Goal: Browse casually: Explore the website without a specific task or goal

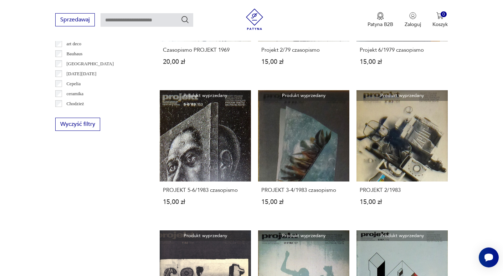
scroll to position [15, 0]
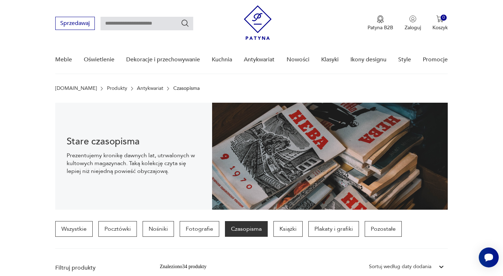
click at [249, 15] on img at bounding box center [258, 22] width 28 height 35
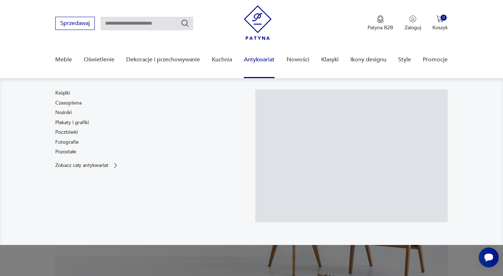
click at [259, 62] on link "Antykwariat" at bounding box center [259, 59] width 31 height 27
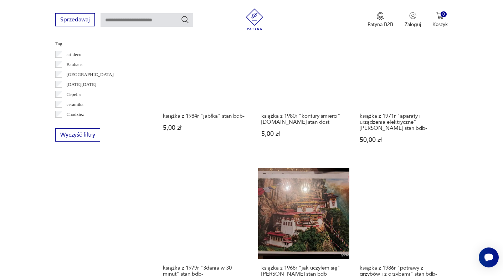
scroll to position [651, 0]
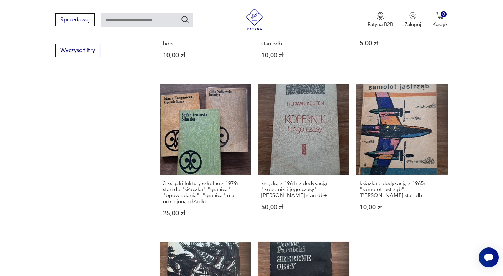
scroll to position [750, 0]
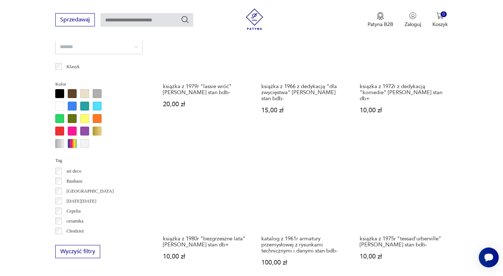
scroll to position [659, 0]
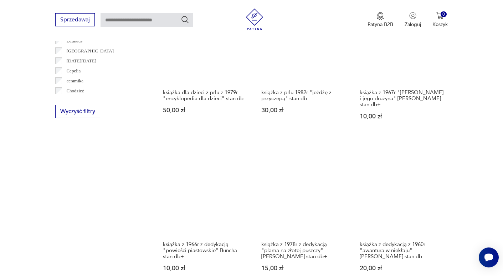
scroll to position [621, 0]
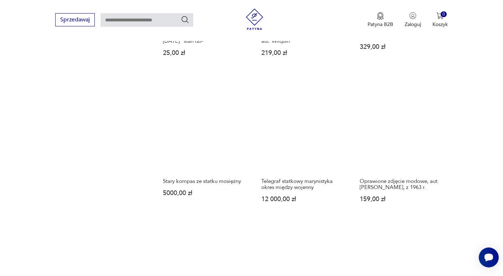
scroll to position [607, 0]
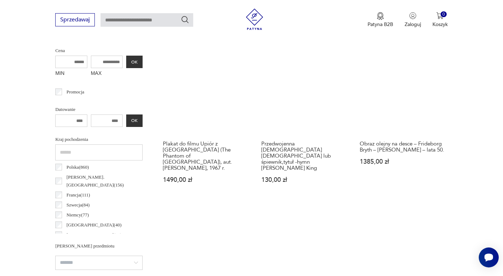
scroll to position [271, 0]
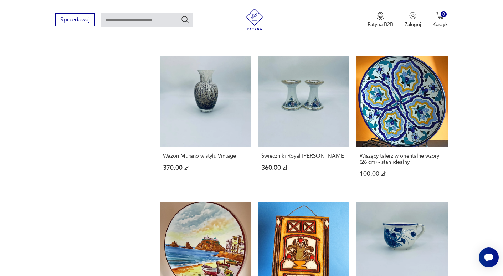
scroll to position [657, 0]
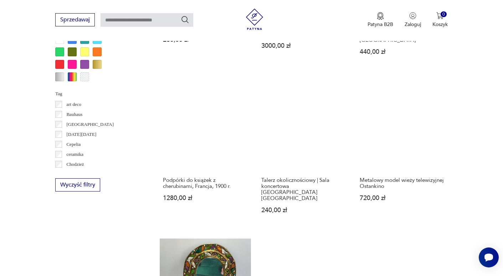
scroll to position [645, 0]
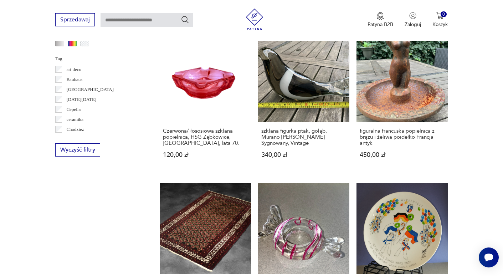
scroll to position [777, 0]
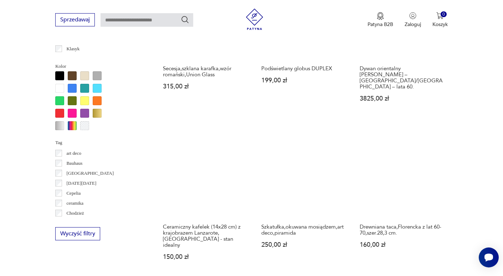
scroll to position [694, 0]
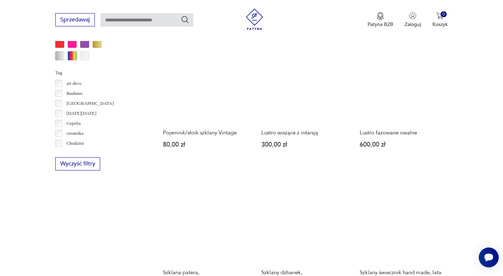
scroll to position [664, 0]
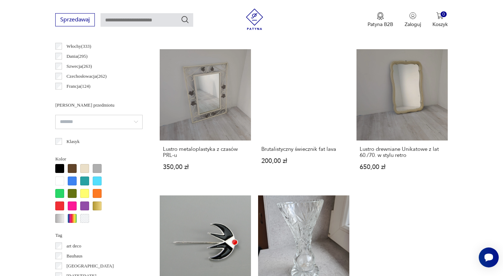
scroll to position [614, 0]
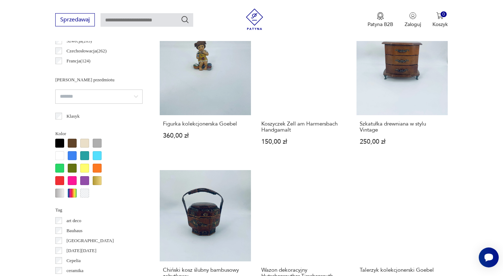
scroll to position [628, 0]
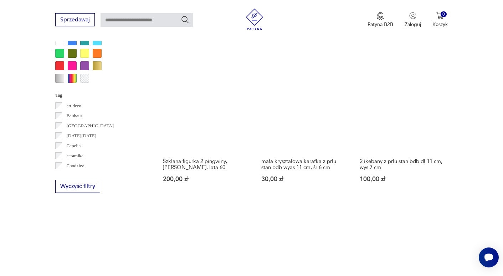
scroll to position [641, 0]
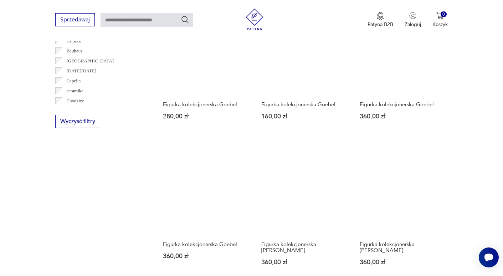
scroll to position [745, 0]
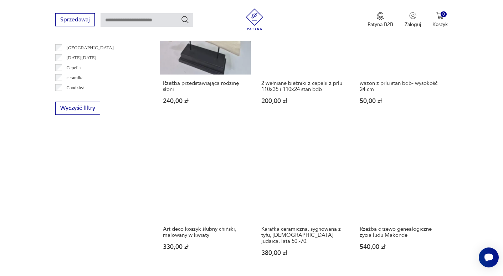
scroll to position [616, 0]
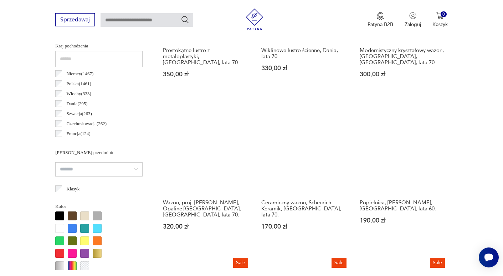
scroll to position [499, 0]
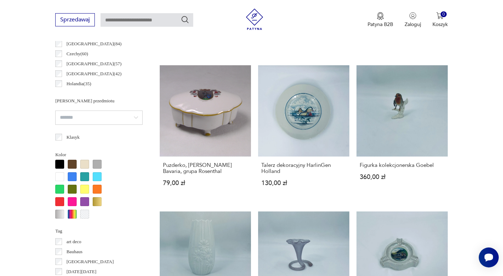
scroll to position [513, 0]
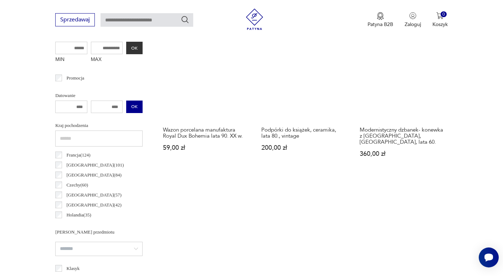
scroll to position [274, 0]
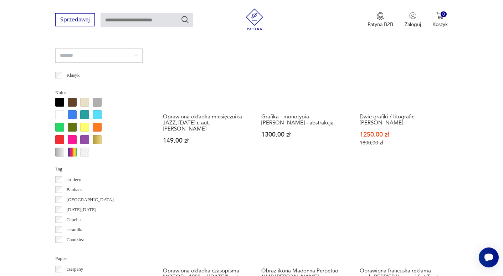
scroll to position [684, 0]
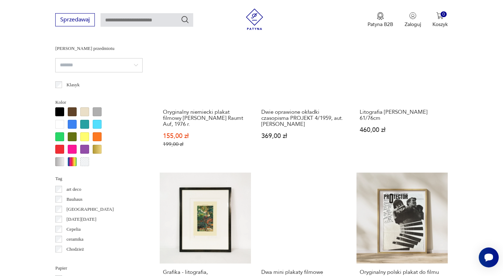
scroll to position [679, 0]
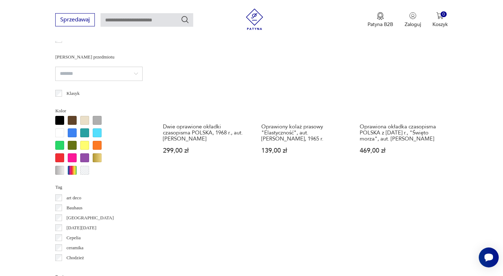
scroll to position [657, 0]
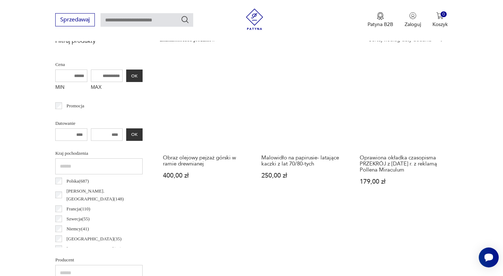
scroll to position [243, 0]
